Goal: Task Accomplishment & Management: Complete application form

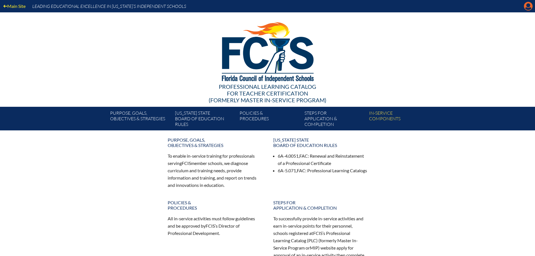
click at [527, 8] on icon at bounding box center [528, 6] width 9 height 9
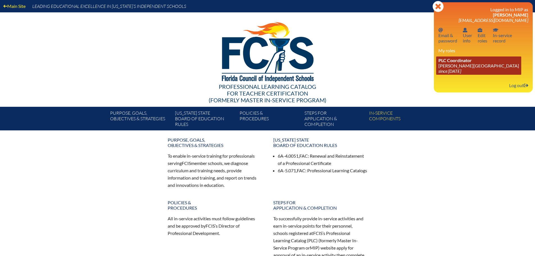
click at [449, 63] on link "PLC Coordinator [PERSON_NAME][GEOGRAPHIC_DATA] since [DATE]" at bounding box center [478, 65] width 85 height 18
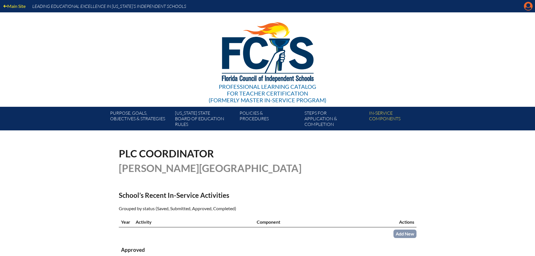
click at [526, 4] on icon "Manage account" at bounding box center [528, 6] width 9 height 9
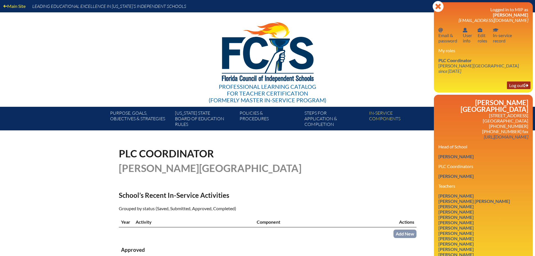
click at [519, 85] on link "Log out Log out" at bounding box center [519, 85] width 24 height 8
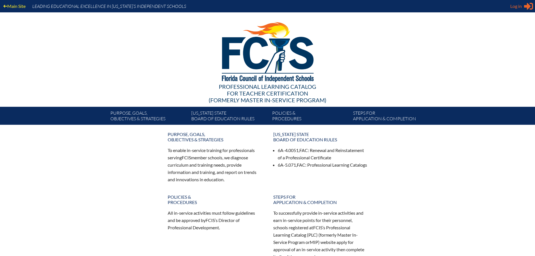
type input "[EMAIL_ADDRESS][DOMAIN_NAME]"
click at [519, 6] on span "Log in" at bounding box center [516, 6] width 12 height 7
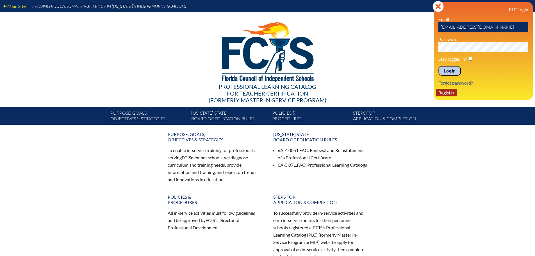
click at [450, 93] on link "Register" at bounding box center [446, 93] width 20 height 8
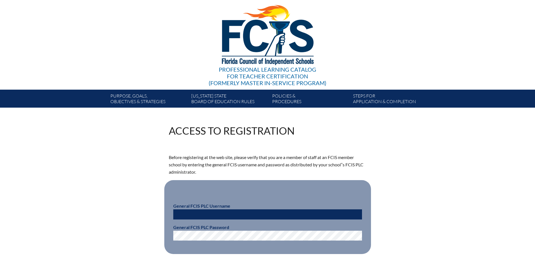
scroll to position [84, 0]
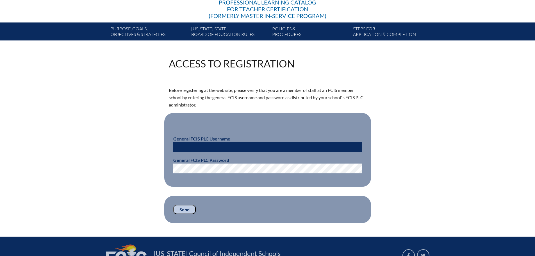
type input "[EMAIL_ADDRESS][DOMAIN_NAME]"
click at [253, 149] on input "[EMAIL_ADDRESS][DOMAIN_NAME]" at bounding box center [267, 147] width 189 height 10
paste input "fcismember"
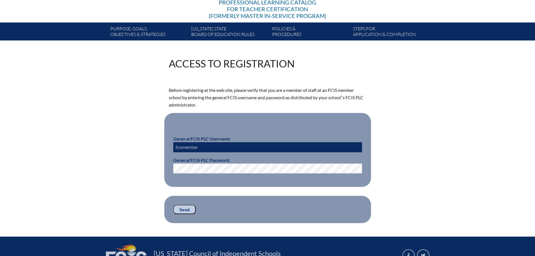
type input "fcismember"
click at [185, 210] on input "Send" at bounding box center [184, 210] width 22 height 10
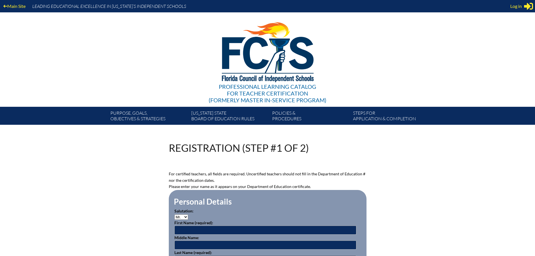
scroll to position [84, 0]
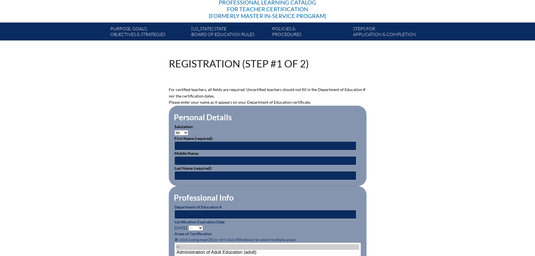
type input "jportilla@pacebrantley.org"
type input "[EMAIL_ADDRESS][DOMAIN_NAME]"
click at [183, 132] on select "Mr. Mrs. Ms. Dr. Rev." at bounding box center [181, 132] width 14 height 5
select select "Mrs."
click at [174, 130] on select "Mr. Mrs. Ms. Dr. Rev." at bounding box center [181, 132] width 14 height 5
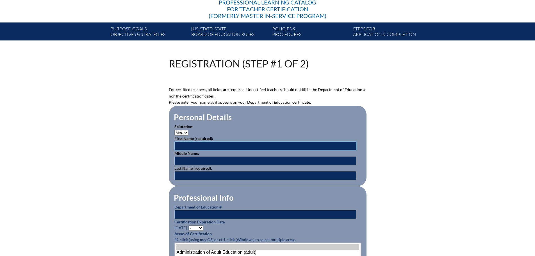
click at [207, 146] on input "text" at bounding box center [265, 145] width 182 height 9
type input "Julie"
type input "Gay"
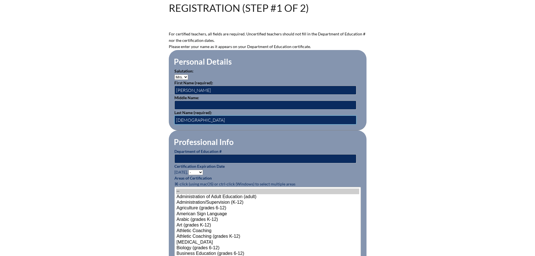
scroll to position [140, 0]
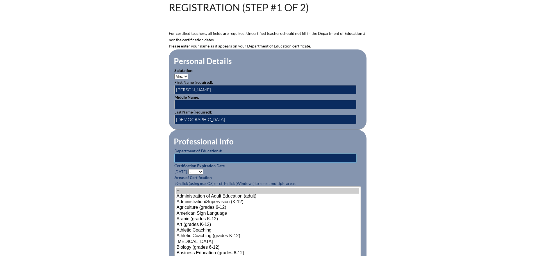
click at [273, 155] on input "text" at bounding box center [265, 158] width 182 height 9
paste input "1398955"
type input "1398955"
click at [201, 169] on select "- 2031 2030 2029 2028 2027 2026 2025 2024 2023 2022 2021 2020 2019 2018 2017 20…" at bounding box center [195, 171] width 15 height 5
select select "2029"
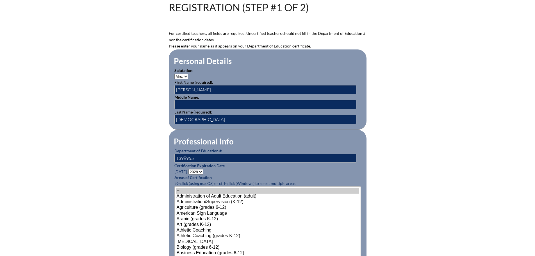
click at [189, 169] on select "- 2031 2030 2029 2028 2027 2026 2025 2024 2023 2022 2021 2020 2019 2018 2017 20…" at bounding box center [195, 171] width 15 height 5
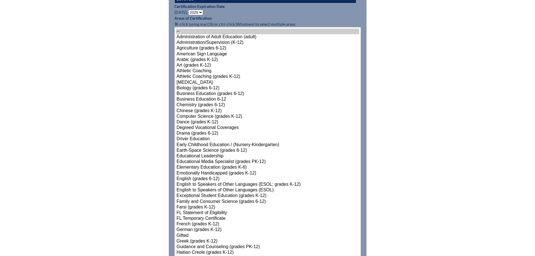
scroll to position [309, 0]
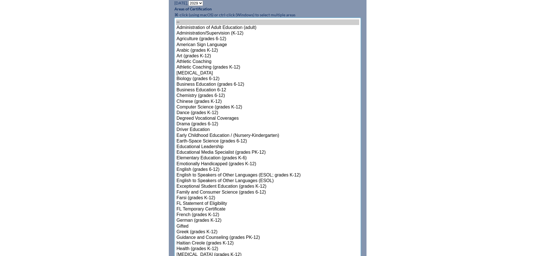
click at [204, 168] on select"]"] "-- Administration of Adult Education (adult) Administration/Supervision (K-12) …" at bounding box center [267, 255] width 186 height 474
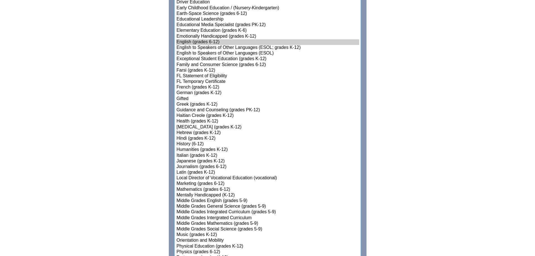
scroll to position [437, 0]
select select"]"] "15140"
click at [234, 226] on option "Middle Grades Social Science (grades 5-9)" at bounding box center [267, 228] width 183 height 6
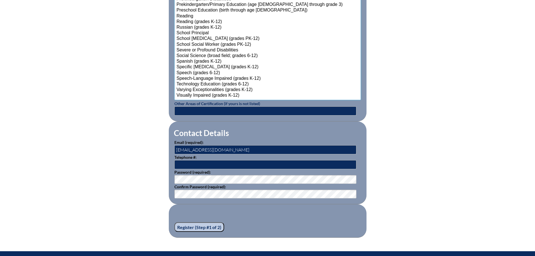
scroll to position [718, 0]
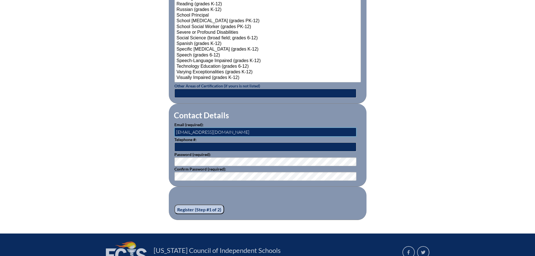
drag, startPoint x: 191, startPoint y: 131, endPoint x: 171, endPoint y: 130, distance: 20.0
click at [171, 130] on fieldset "Contact Details Email (required): jportilla@pacebrantley.org Telephone #: Passw…" at bounding box center [268, 145] width 198 height 83
type input "[EMAIL_ADDRESS][DOMAIN_NAME]"
click at [217, 204] on input "Register (Step #1 of 2)" at bounding box center [199, 209] width 50 height 10
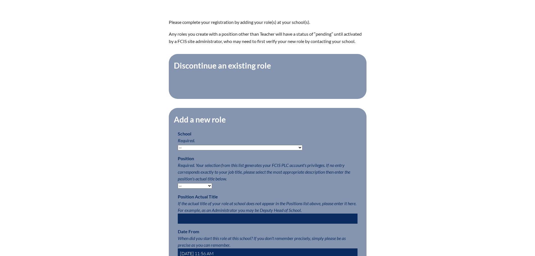
scroll to position [168, 0]
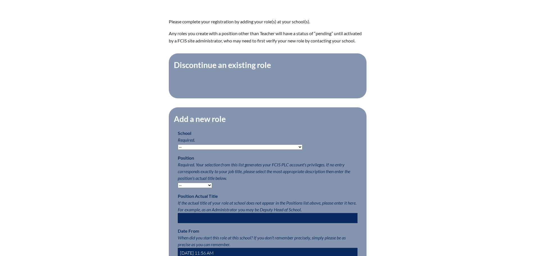
click at [272, 150] on select "-- Autism Inspired Academy Academy at Ocean Reef Academy at the Lakes Academy P…" at bounding box center [240, 146] width 125 height 5
select select "20316"
click at [178, 147] on select "-- Autism Inspired Academy Academy at Ocean Reef Academy at the Lakes Academy P…" at bounding box center [240, 146] width 125 height 5
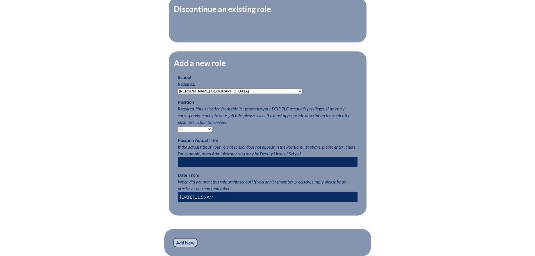
scroll to position [225, 0]
click at [207, 132] on select "-- Teacher PLC Coordinator Head of School Administrator" at bounding box center [195, 128] width 34 height 5
select select "15563"
click at [178, 129] on select "-- Teacher PLC Coordinator Head of School Administrator" at bounding box center [195, 128] width 34 height 5
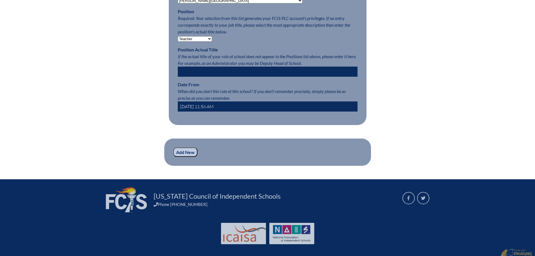
scroll to position [327, 0]
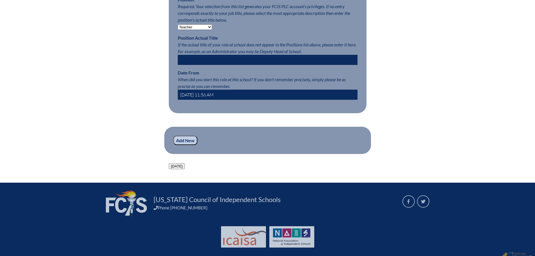
click at [200, 99] on input "2025-09-23 11:56 AM" at bounding box center [268, 95] width 180 height 10
click at [197, 97] on input "2025-09-23 11:56 AM" at bounding box center [268, 95] width 180 height 10
click at [203, 97] on input "2025-08-23 11:56 AM" at bounding box center [268, 95] width 180 height 10
type input "2025-06-01 11:56 AM"
click at [187, 145] on input "Add New" at bounding box center [185, 141] width 24 height 10
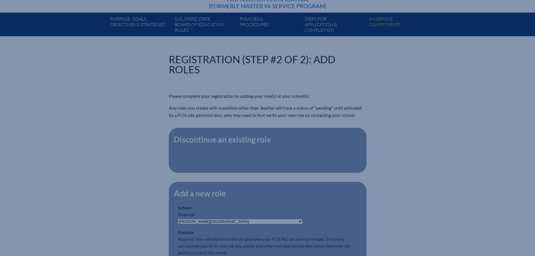
scroll to position [74, 0]
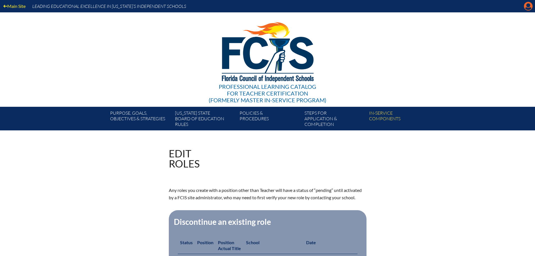
click at [528, 7] on icon "Manage account" at bounding box center [528, 6] width 9 height 9
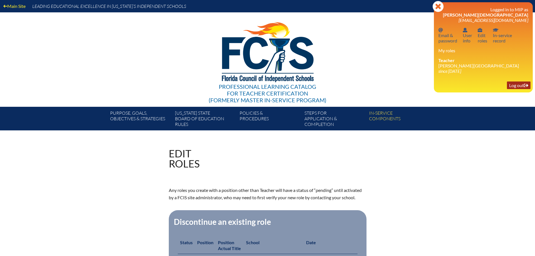
click at [516, 87] on link "Log out Log out" at bounding box center [519, 85] width 24 height 8
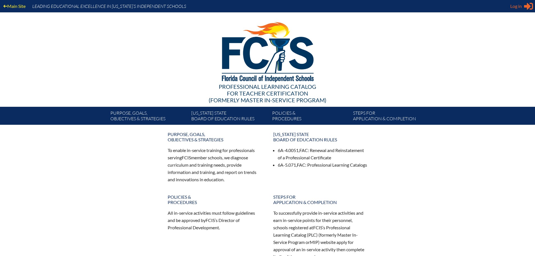
type input "[EMAIL_ADDRESS][DOMAIN_NAME]"
click at [517, 8] on span "Log in" at bounding box center [516, 6] width 12 height 7
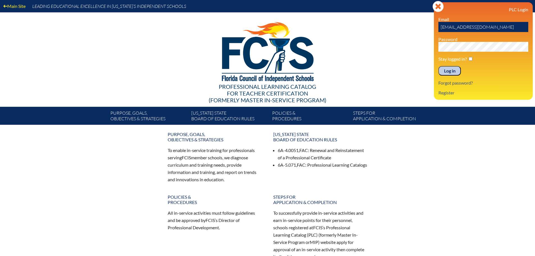
click at [451, 72] on input "Log in" at bounding box center [449, 71] width 22 height 10
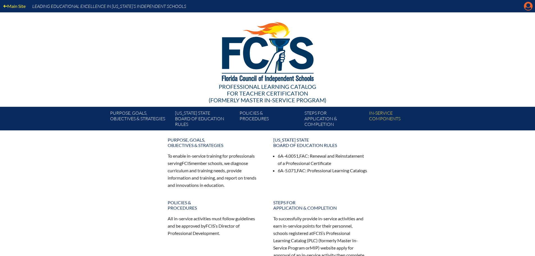
click at [528, 6] on icon "Manage account" at bounding box center [528, 6] width 9 height 9
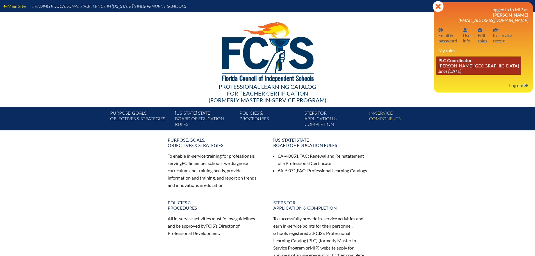
click at [447, 65] on link "PLC Coordinator [PERSON_NAME][GEOGRAPHIC_DATA] since [DATE]" at bounding box center [478, 65] width 85 height 18
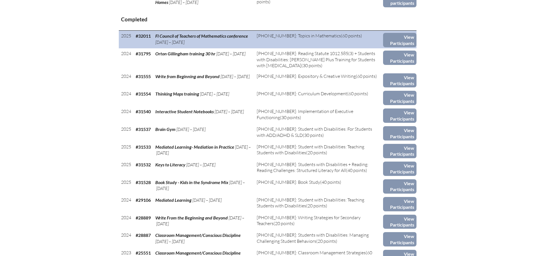
scroll to position [309, 0]
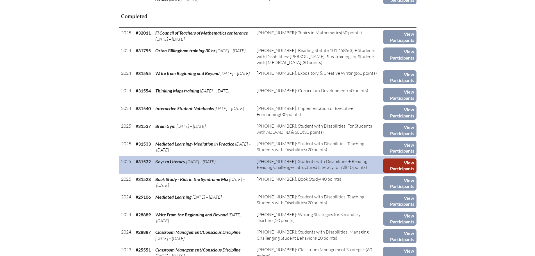
click at [395, 163] on link "View Participants" at bounding box center [399, 165] width 33 height 14
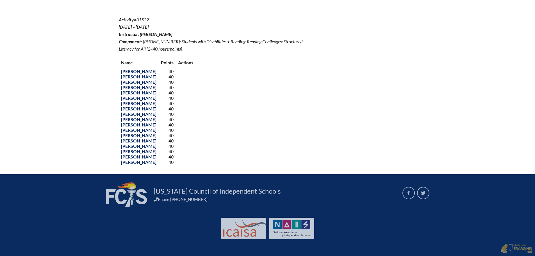
scroll to position [194, 0]
click at [309, 120] on div "Name Points Actions Melissa Alvarado 40 Gisel Arias Cordova 40 Heather Barkin 4…" at bounding box center [268, 111] width 298 height 108
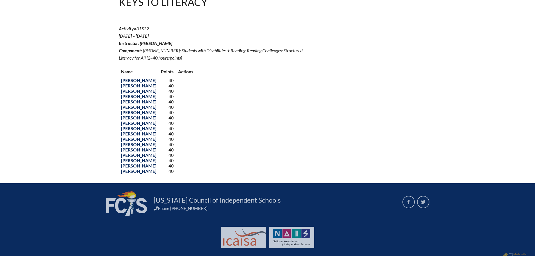
scroll to position [166, 0]
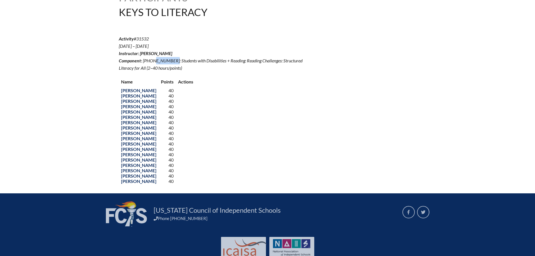
drag, startPoint x: 142, startPoint y: 70, endPoint x: 163, endPoint y: 73, distance: 21.5
click at [163, 71] on p "Activity #31532 May 5, ’25 – Jun 30, ’25 Instructor: Jennifer Portilla Componen…" at bounding box center [218, 53] width 198 height 36
copy span "2-100-019"
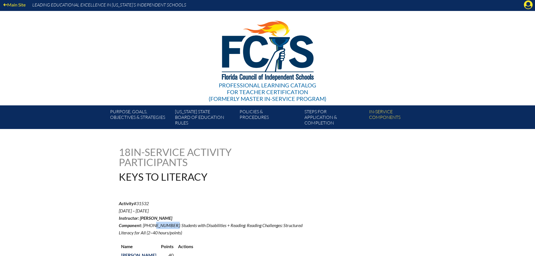
scroll to position [0, 0]
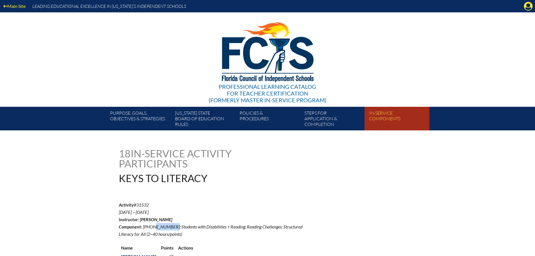
click at [384, 116] on link "In-service components" at bounding box center [399, 119] width 65 height 21
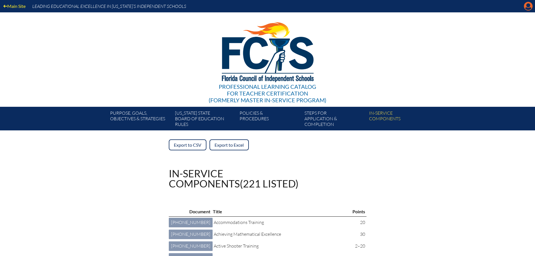
click at [526, 7] on icon at bounding box center [528, 6] width 9 height 9
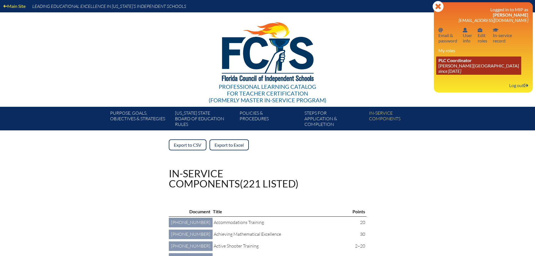
click at [458, 64] on link "PLC Coordinator [PERSON_NAME][GEOGRAPHIC_DATA] since [DATE]" at bounding box center [478, 65] width 85 height 18
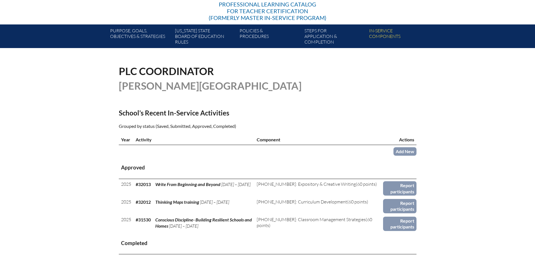
scroll to position [84, 0]
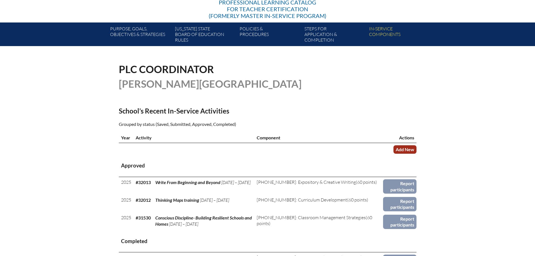
click at [406, 148] on link "Add New" at bounding box center [404, 149] width 23 height 8
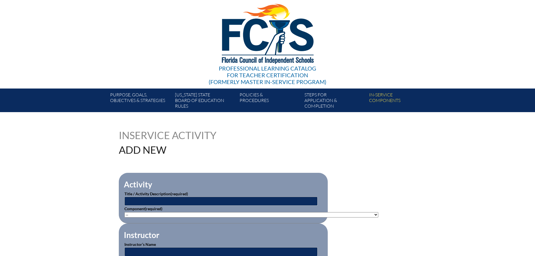
scroll to position [112, 0]
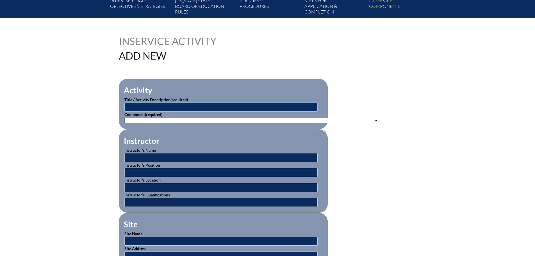
click at [291, 107] on input "text" at bounding box center [220, 106] width 193 height 9
click at [300, 120] on select"]"] "-- 1-000-001: Appropriate Art Activities 1-000-002: Concept and Art Process for…" at bounding box center [251, 120] width 254 height 5
click at [284, 105] on input "text" at bounding box center [220, 106] width 193 height 9
type input "Keys to Literacy"
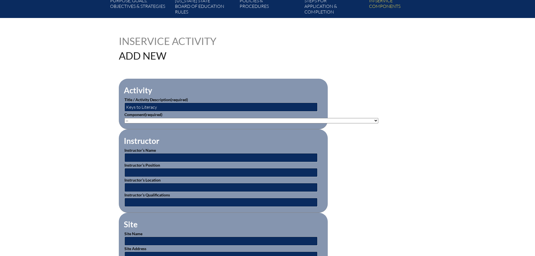
click at [304, 120] on select"]"] "-- 1-000-001: Appropriate Art Activities 1-000-002: Concept and Art Process for…" at bounding box center [251, 120] width 254 height 5
select select"]"] "203426"
click at [124, 118] on select"]"] "-- 1-000-001: Appropriate Art Activities 1-000-002: Concept and Art Process for…" at bounding box center [251, 120] width 254 height 5
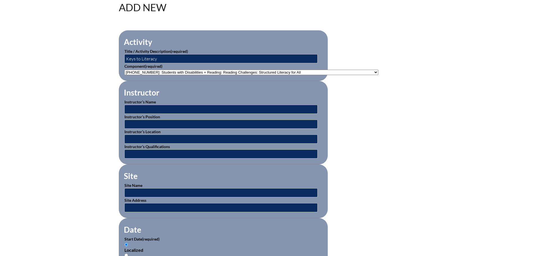
scroll to position [168, 0]
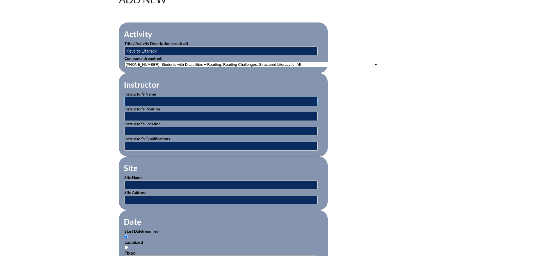
click at [290, 100] on input "text" at bounding box center [220, 101] width 193 height 9
type input "[PERSON_NAME]"
click at [293, 116] on input "text" at bounding box center [220, 116] width 193 height 9
click at [187, 115] on input "text" at bounding box center [220, 116] width 193 height 9
type input "Instructional Coach"
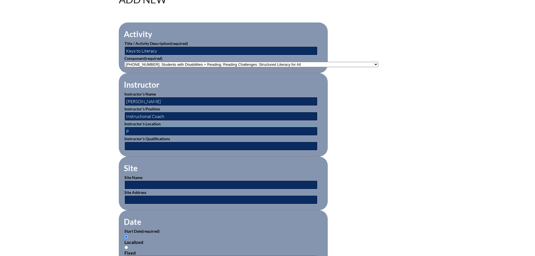
type input "Pace Brantley Preparatory School"
type input "20+ years of teaching/ Master's Degree"
click at [244, 182] on input "text" at bounding box center [220, 184] width 193 height 9
type input "Pace Brantley Preparatory School"
click at [219, 197] on input "text" at bounding box center [220, 199] width 193 height 9
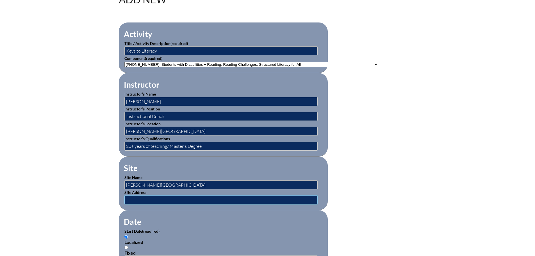
type input "3221 Sand Lake Rd. Longwood, FL 32779"
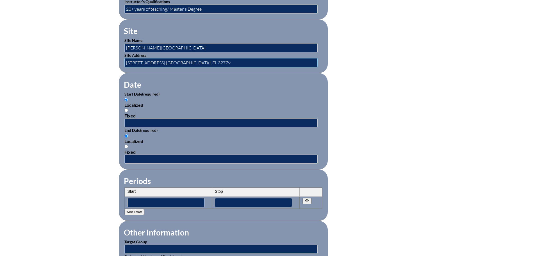
scroll to position [309, 0]
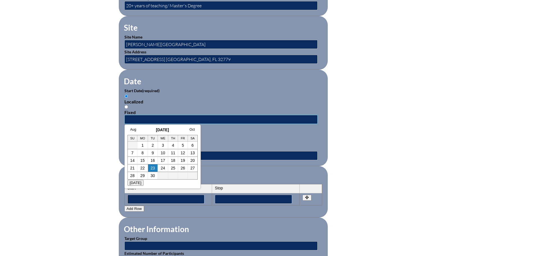
click at [147, 117] on input "text" at bounding box center [220, 119] width 193 height 9
click at [244, 137] on div "Localized" at bounding box center [223, 137] width 198 height 5
click at [128, 134] on input "Localized" at bounding box center [126, 133] width 4 height 4
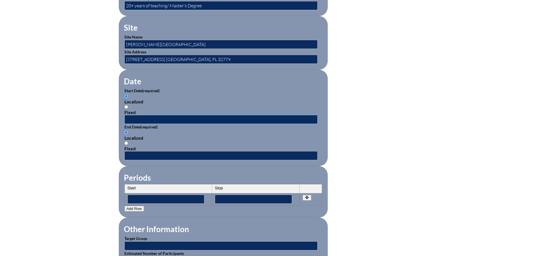
click at [152, 118] on input "text" at bounding box center [220, 119] width 193 height 9
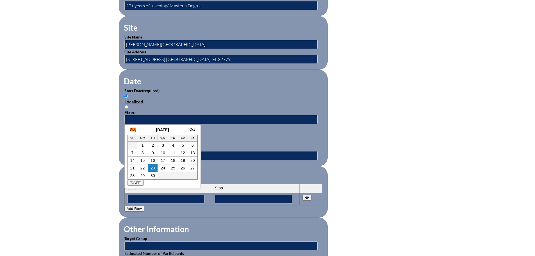
click at [134, 129] on link "Aug" at bounding box center [133, 129] width 6 height 4
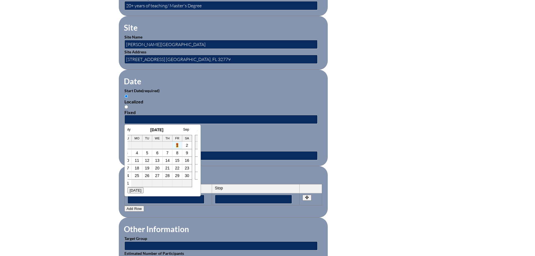
click at [177, 144] on link "1" at bounding box center [177, 145] width 2 height 4
type input "2025-08-01 12:03 PM"
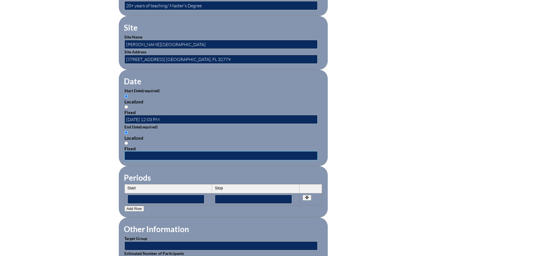
click at [166, 151] on input "text" at bounding box center [220, 155] width 193 height 9
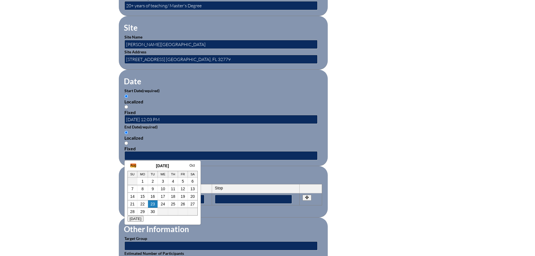
click at [133, 165] on link "Aug" at bounding box center [133, 165] width 6 height 4
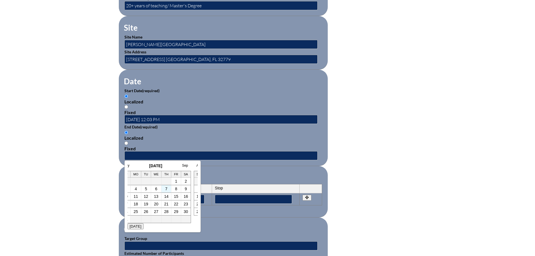
scroll to position [0, 6]
click at [176, 211] on link "29" at bounding box center [177, 211] width 4 height 4
type input "2025-08-29 12:04 PM"
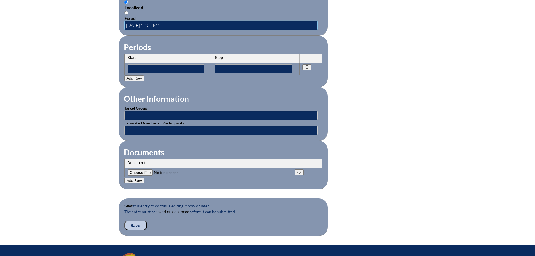
scroll to position [449, 0]
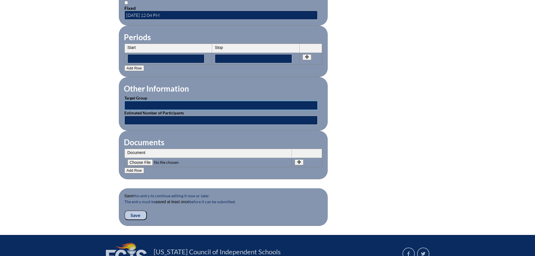
click at [257, 102] on input "text" at bounding box center [220, 105] width 193 height 9
type input "Teachers"
click at [177, 118] on input "text" at bounding box center [220, 120] width 193 height 9
type input "4"
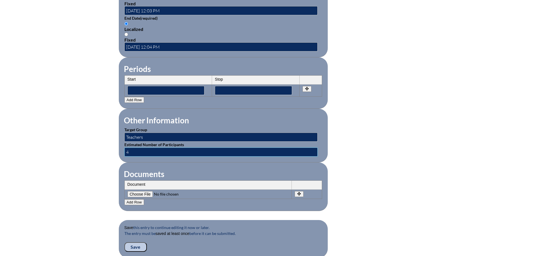
scroll to position [421, 0]
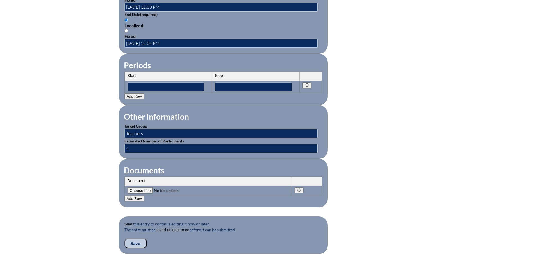
click at [138, 239] on input "Save" at bounding box center [135, 243] width 22 height 10
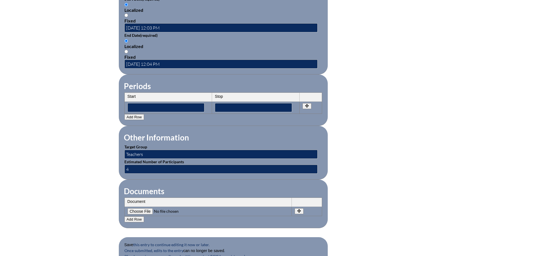
scroll to position [449, 0]
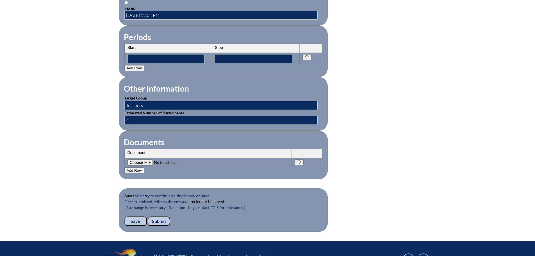
click at [162, 219] on input "Submit" at bounding box center [159, 221] width 22 height 10
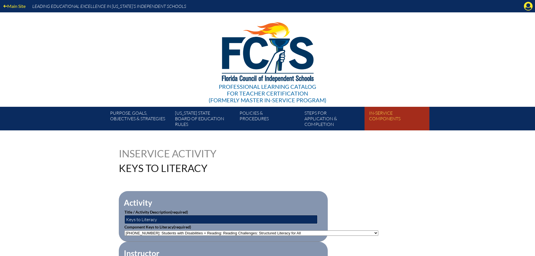
click at [384, 114] on link "In-service components" at bounding box center [399, 119] width 65 height 21
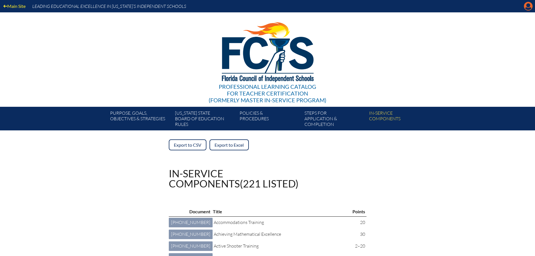
click at [527, 5] on icon "Manage account" at bounding box center [528, 6] width 9 height 9
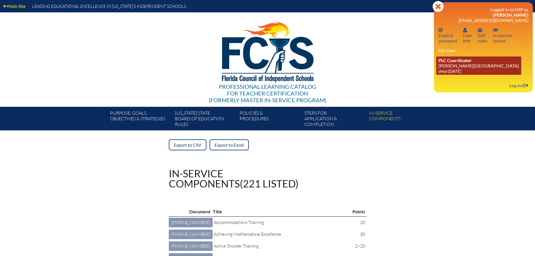
click at [458, 63] on span "PLC Coordinator" at bounding box center [454, 60] width 33 height 5
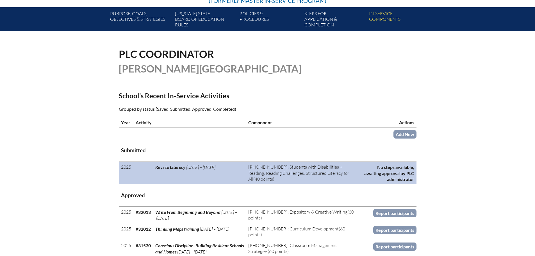
scroll to position [112, 0]
